Goal: Task Accomplishment & Management: Manage account settings

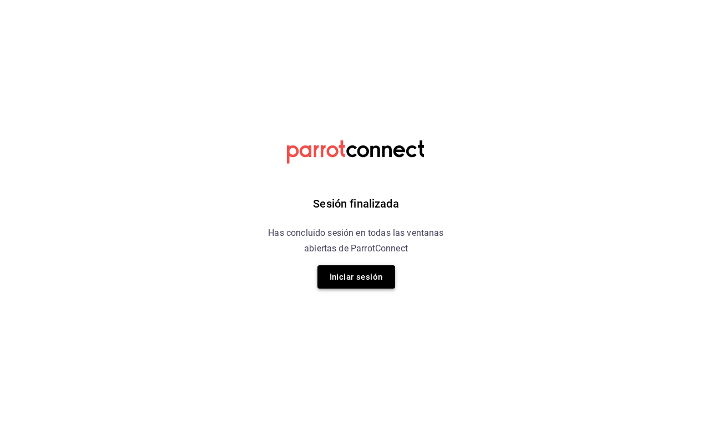
click at [373, 275] on button "Iniciar sesión" at bounding box center [356, 276] width 78 height 23
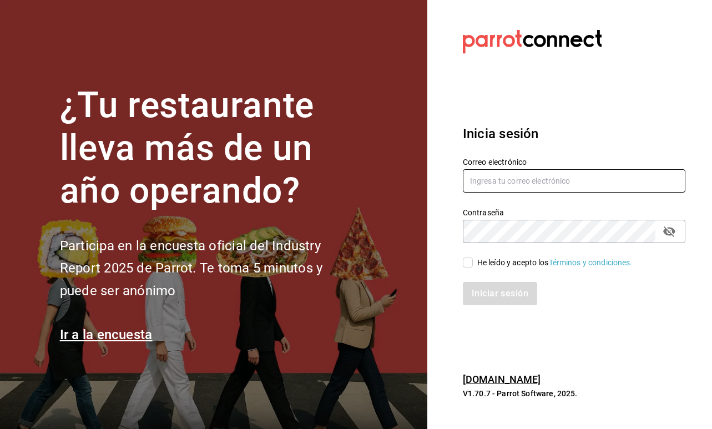
click at [505, 177] on input "text" at bounding box center [574, 180] width 222 height 23
type input "[EMAIL_ADDRESS][DOMAIN_NAME]"
click at [470, 262] on input "He leído y acepto los Términos y condiciones." at bounding box center [468, 262] width 10 height 10
checkbox input "true"
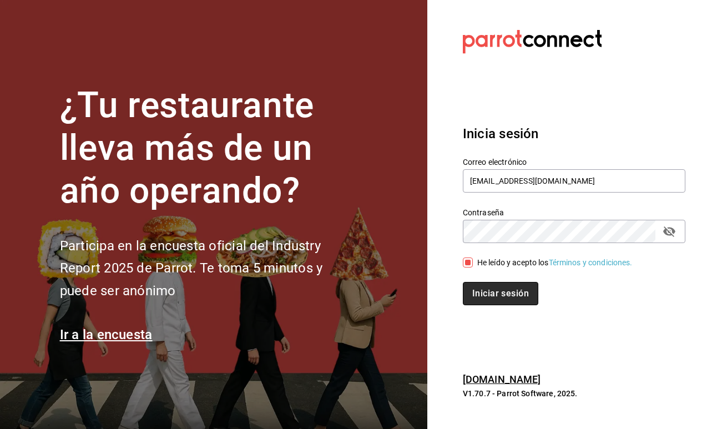
click at [489, 284] on button "Iniciar sesión" at bounding box center [500, 293] width 75 height 23
